Goal: Information Seeking & Learning: Learn about a topic

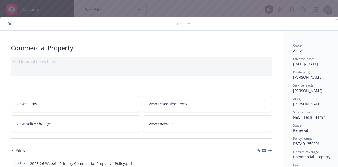
click at [10, 24] on icon "close" at bounding box center [9, 23] width 3 height 3
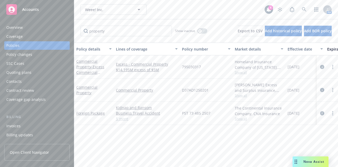
click at [163, 15] on div "Weee! Inc. Weee! Inc. 4 AM" at bounding box center [206, 9] width 264 height 19
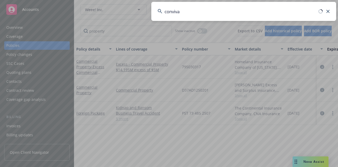
type input "conviva"
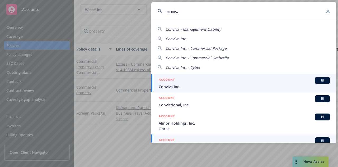
scroll to position [10, 0]
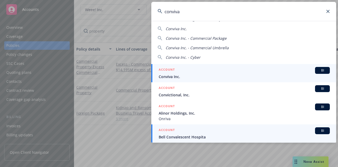
click at [194, 75] on span "Conviva Inc." at bounding box center [244, 77] width 171 height 6
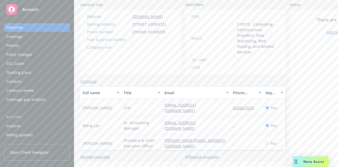
scroll to position [102, 0]
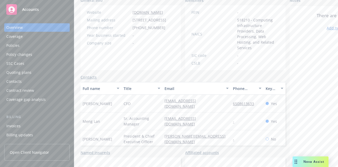
click at [41, 44] on div "Policies" at bounding box center [36, 45] width 61 height 8
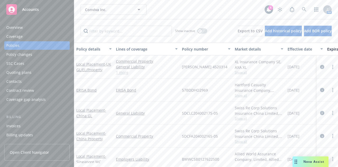
click at [94, 66] on div "Local Placement - [GEOGRAPHIC_DATA] GL/EL/Property" at bounding box center [93, 66] width 35 height 11
click at [97, 68] on span "- UK GL/EL/Property" at bounding box center [93, 67] width 35 height 11
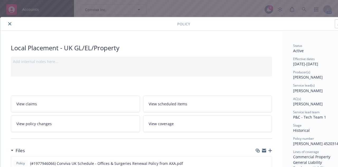
click at [8, 22] on icon "close" at bounding box center [9, 23] width 3 height 3
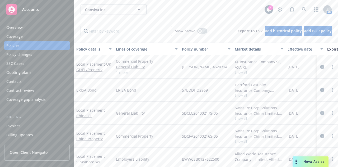
click at [232, 15] on div "Conviva Inc. Conviva Inc. 4 AM" at bounding box center [206, 9] width 264 height 19
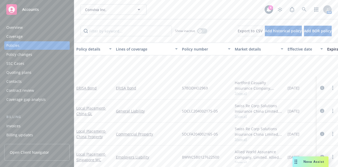
scroll to position [55, 0]
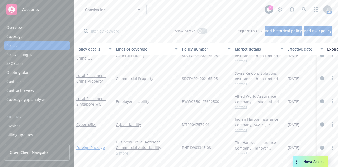
click at [89, 146] on link "Foreign Package" at bounding box center [90, 147] width 29 height 5
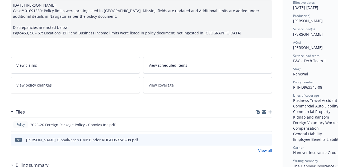
scroll to position [58, 0]
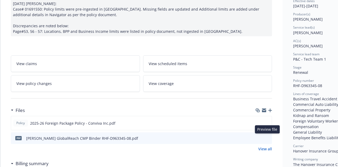
click at [268, 136] on icon "preview file" at bounding box center [267, 138] width 5 height 4
